Goal: Navigation & Orientation: Find specific page/section

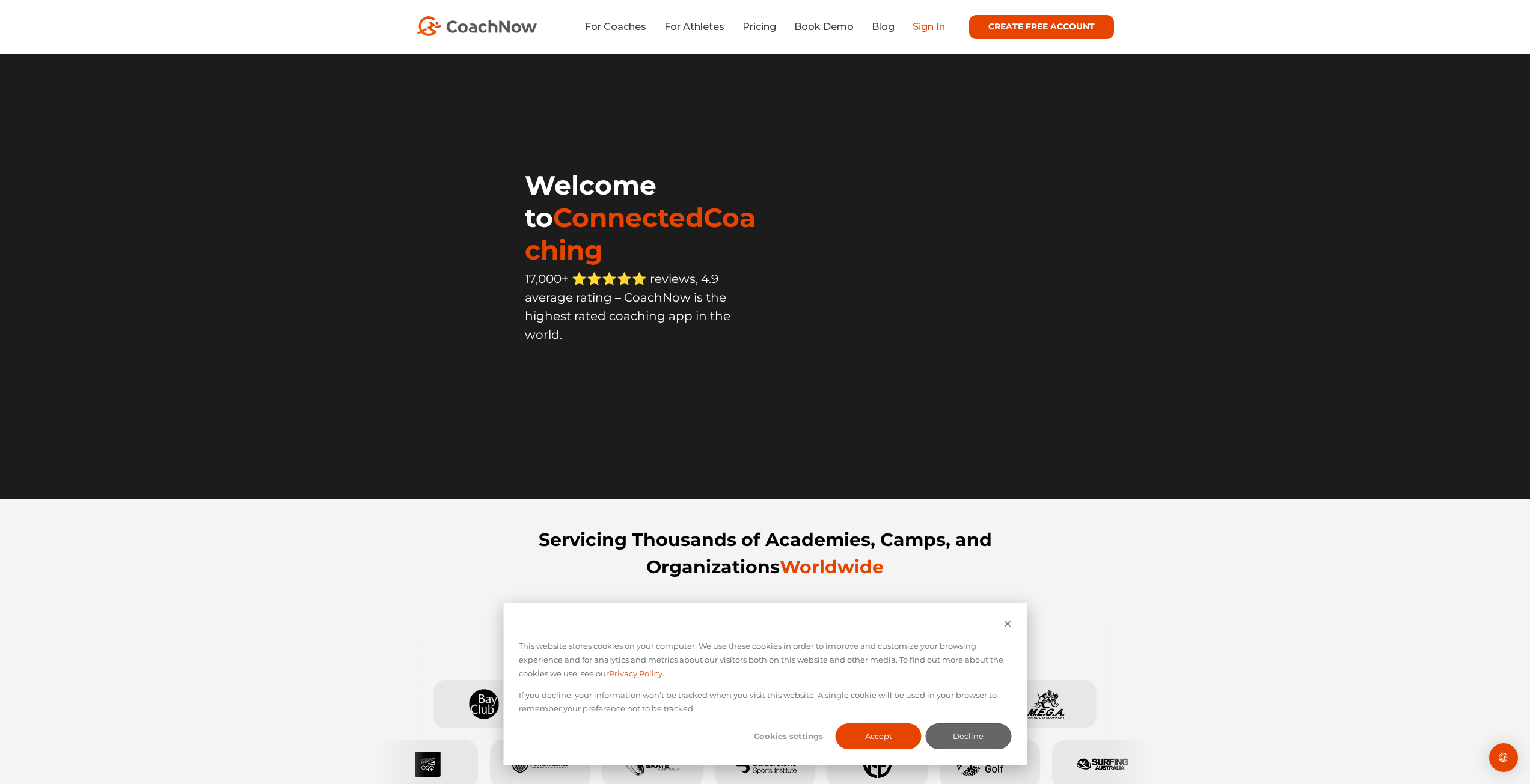
click at [920, 25] on link "Sign In" at bounding box center [928, 26] width 33 height 12
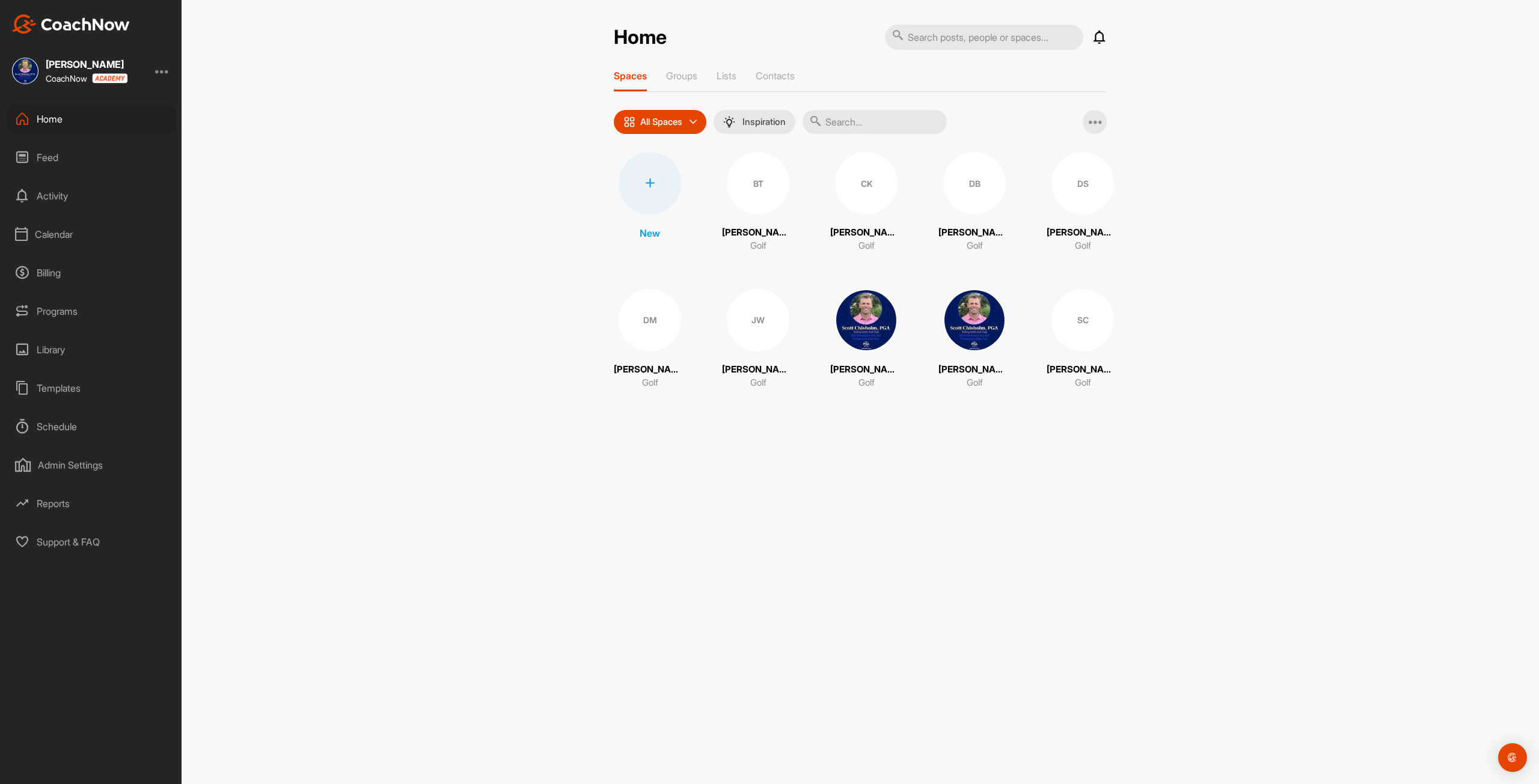
click at [37, 234] on div "Calendar" at bounding box center [91, 234] width 169 height 30
click at [90, 268] on div "My Calendar" at bounding box center [105, 270] width 142 height 25
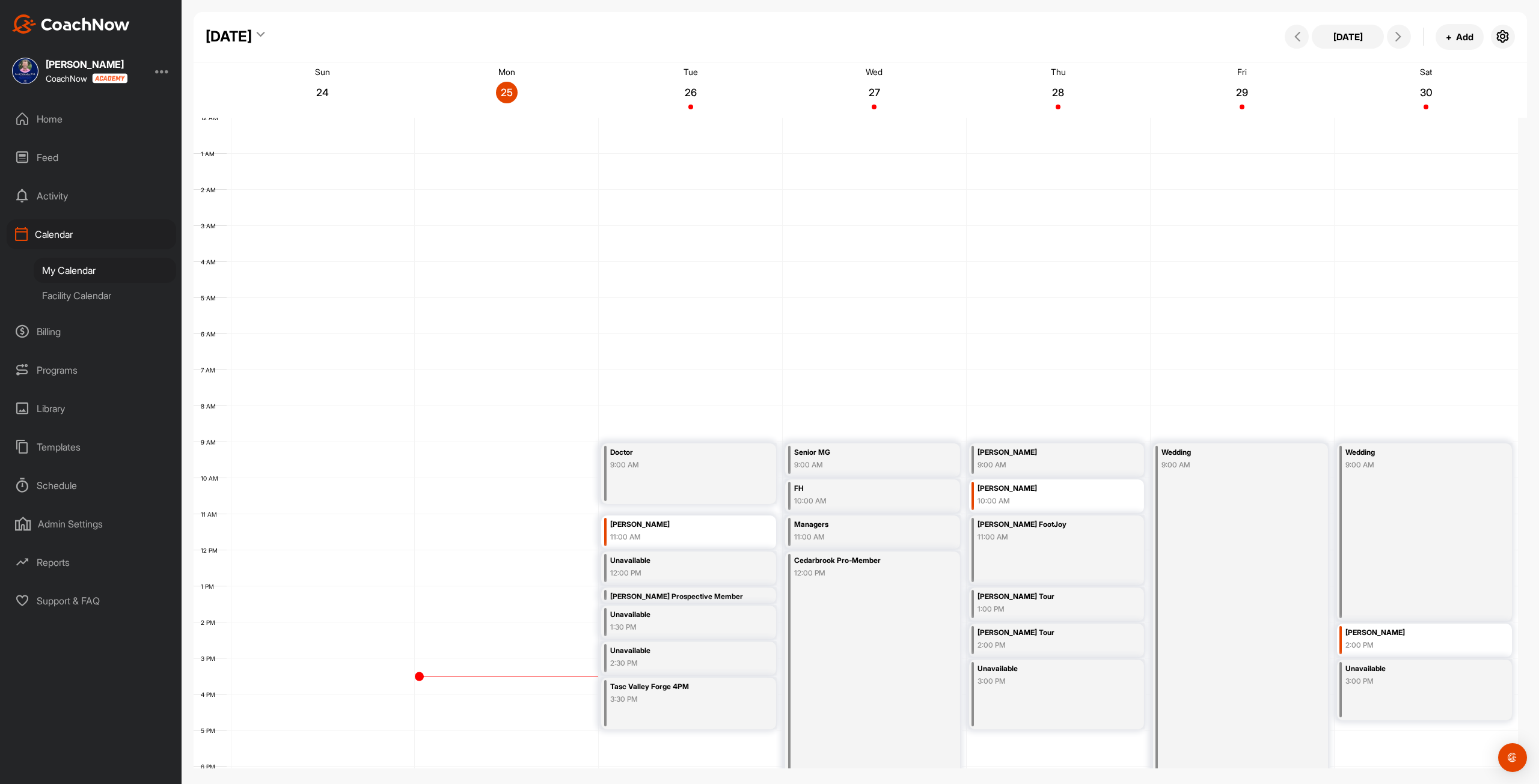
scroll to position [174, 0]
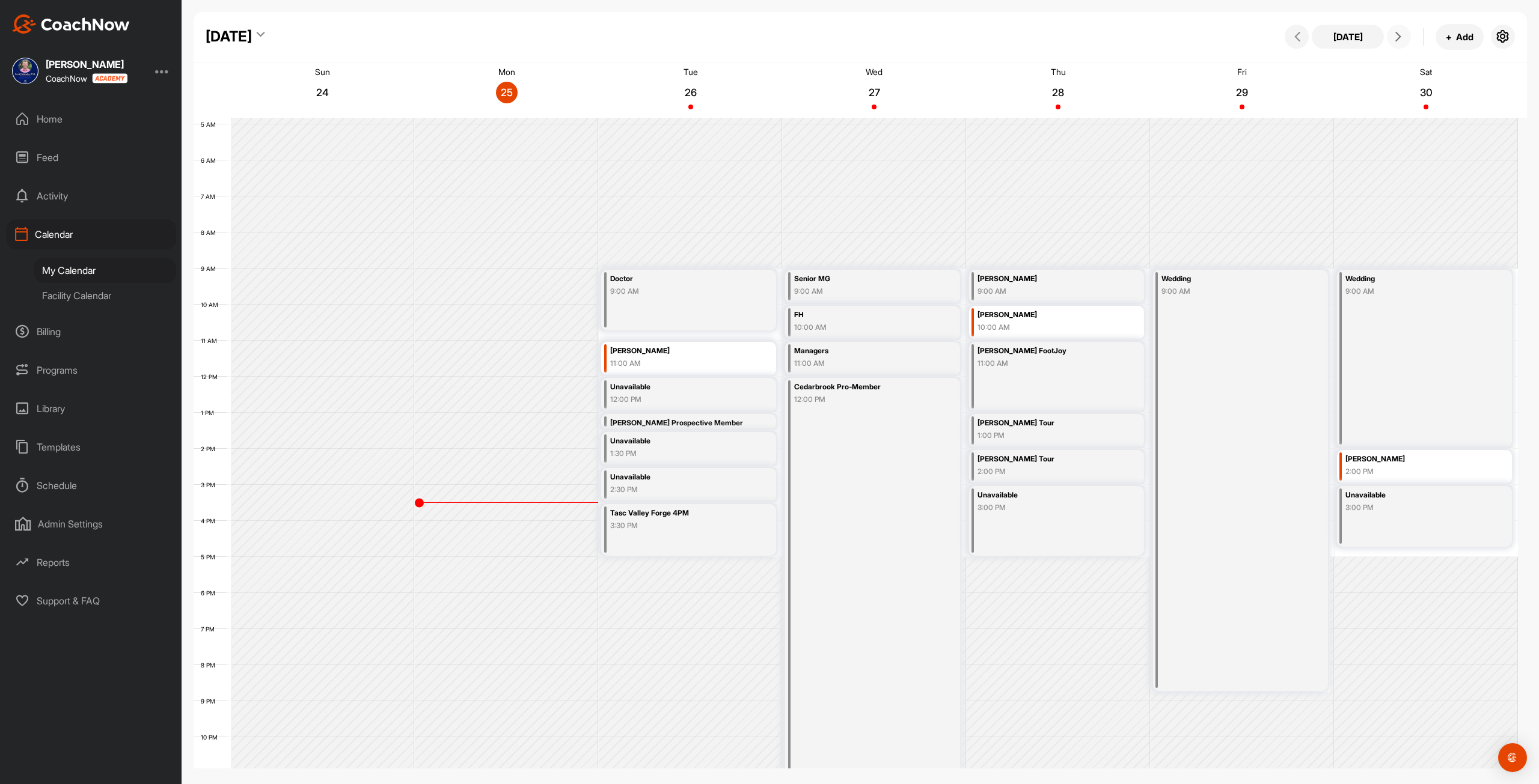
click at [1396, 39] on icon at bounding box center [1398, 37] width 10 height 10
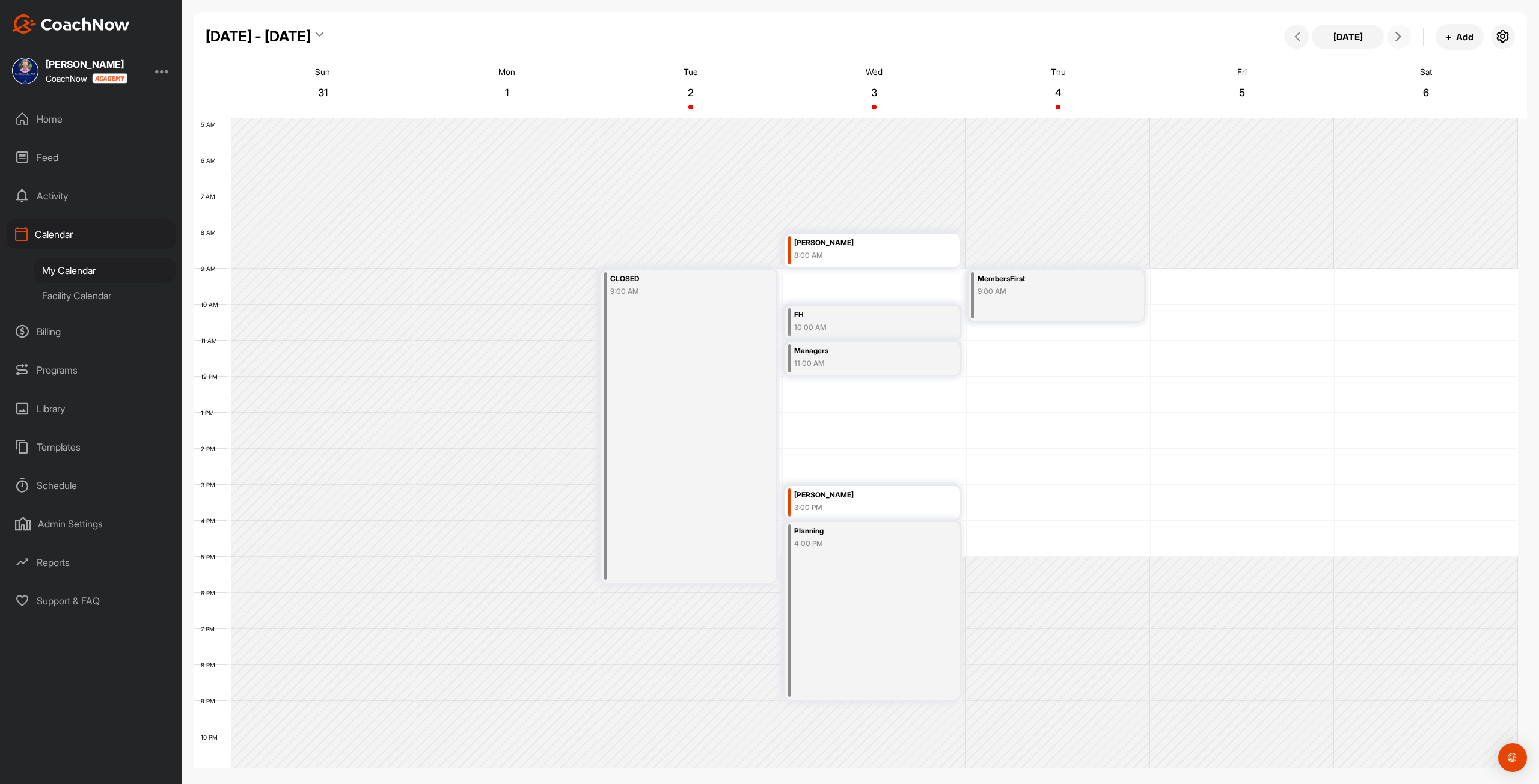
click at [1396, 39] on icon at bounding box center [1398, 37] width 10 height 10
